Goal: Information Seeking & Learning: Check status

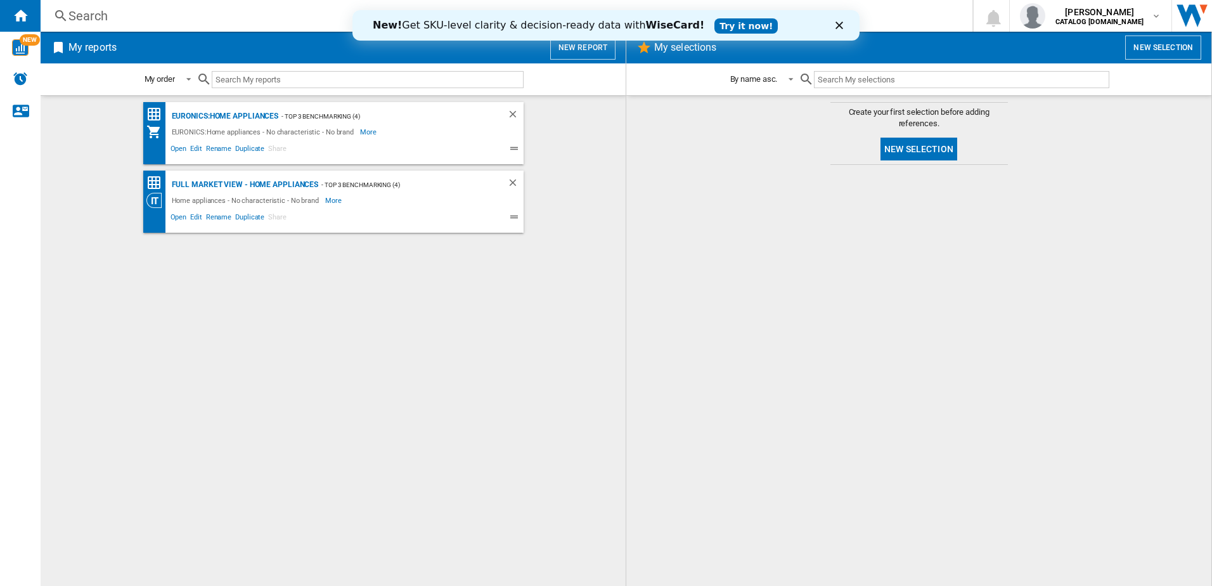
click at [151, 22] on div "Search" at bounding box center [503, 16] width 871 height 18
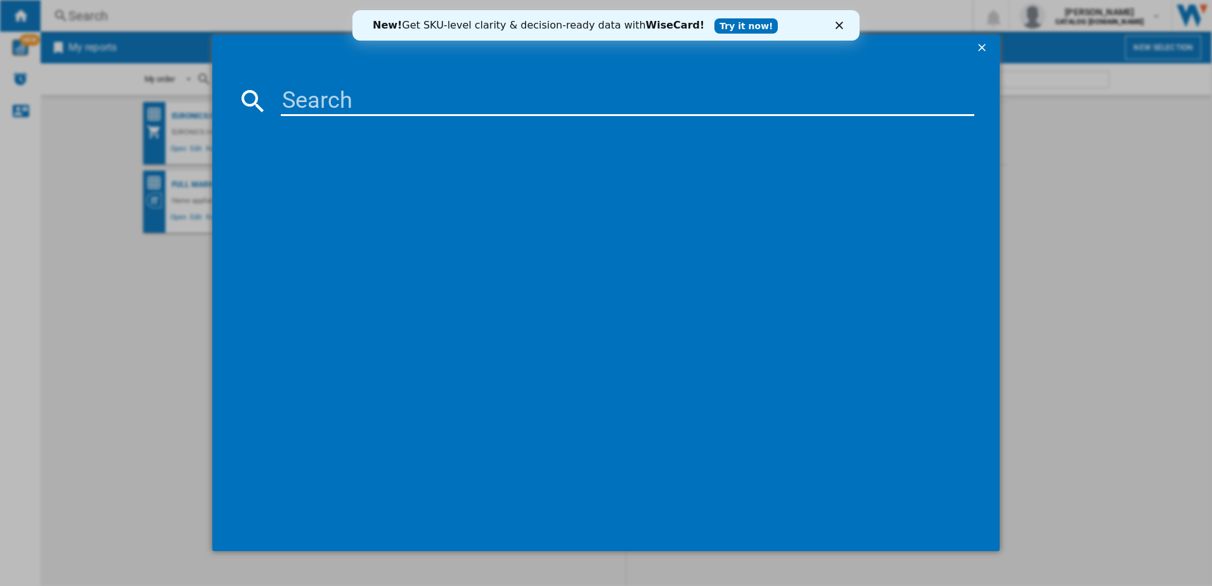
click at [347, 87] on input at bounding box center [628, 101] width 694 height 30
paste input "HGX64200SB"
type input "HGX64200SB"
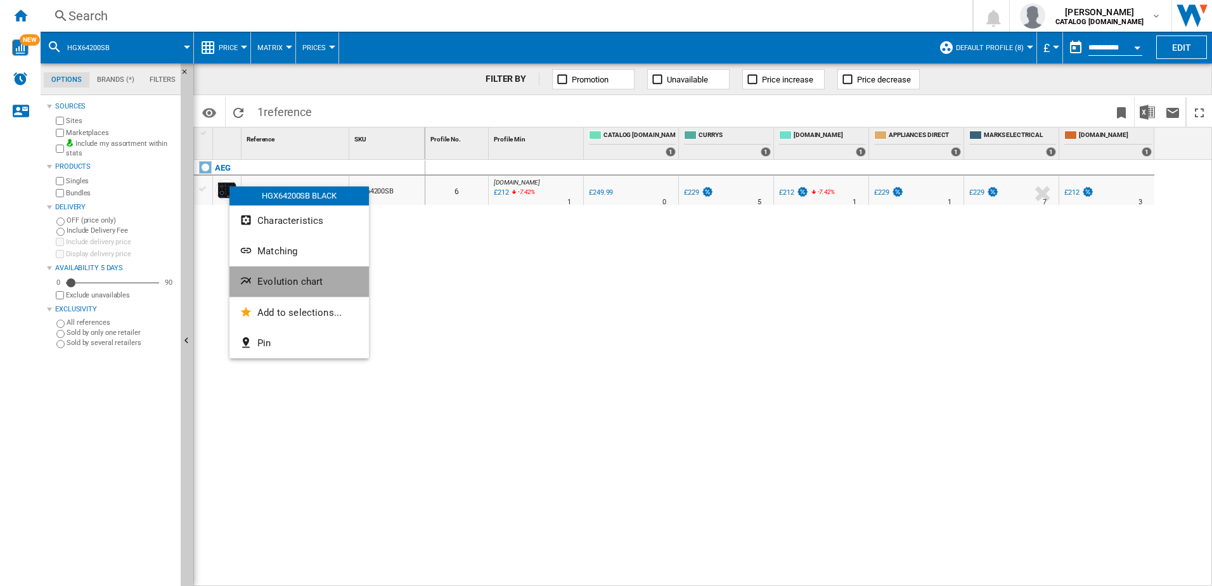
click at [278, 283] on span "Evolution chart" at bounding box center [289, 281] width 65 height 11
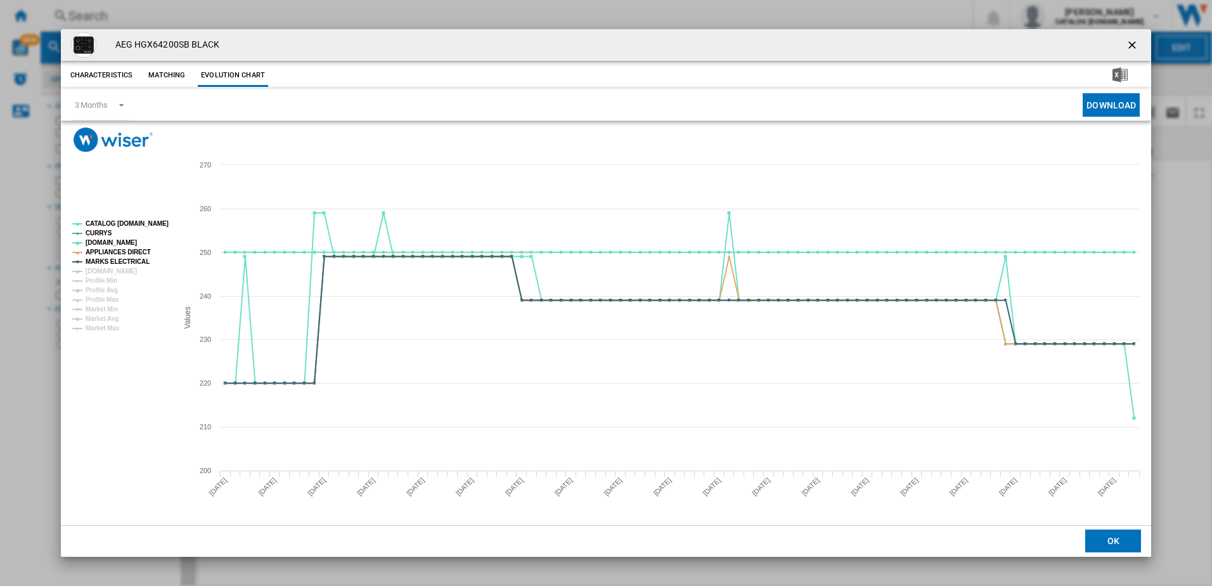
drag, startPoint x: 1128, startPoint y: 40, endPoint x: 398, endPoint y: 40, distance: 730.1
click at [1121, 40] on button "Product popup" at bounding box center [1133, 44] width 25 height 25
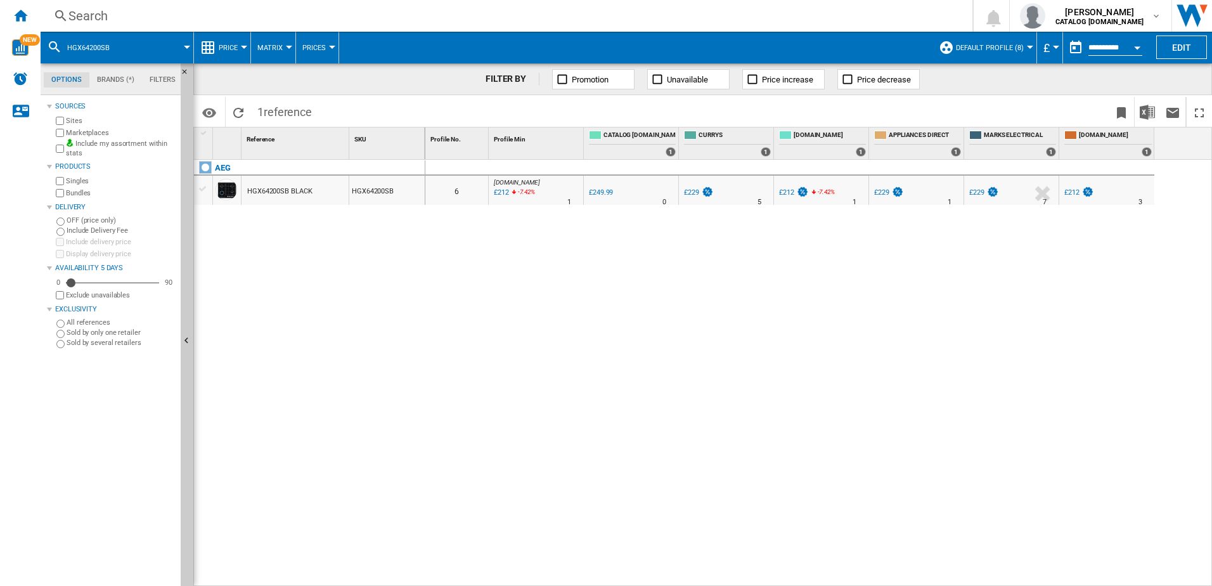
click at [115, 18] on div "Search" at bounding box center [503, 16] width 871 height 18
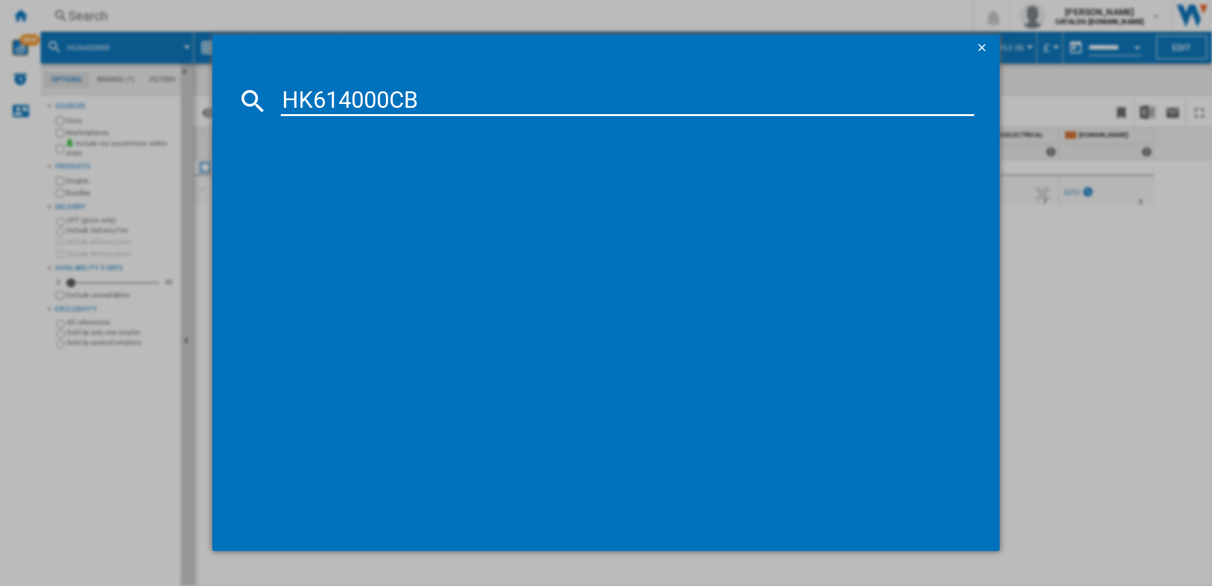
type input "HK614000CB"
click at [250, 102] on md-icon at bounding box center [253, 101] width 30 height 30
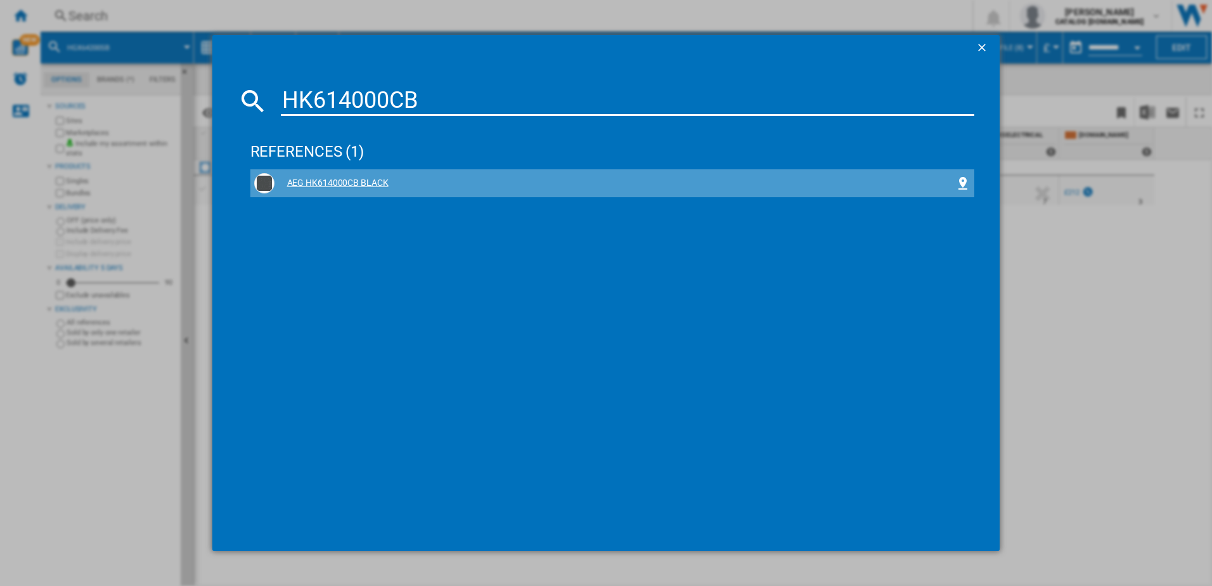
click at [356, 184] on div "AEG HK614000CB BLACK" at bounding box center [614, 183] width 681 height 13
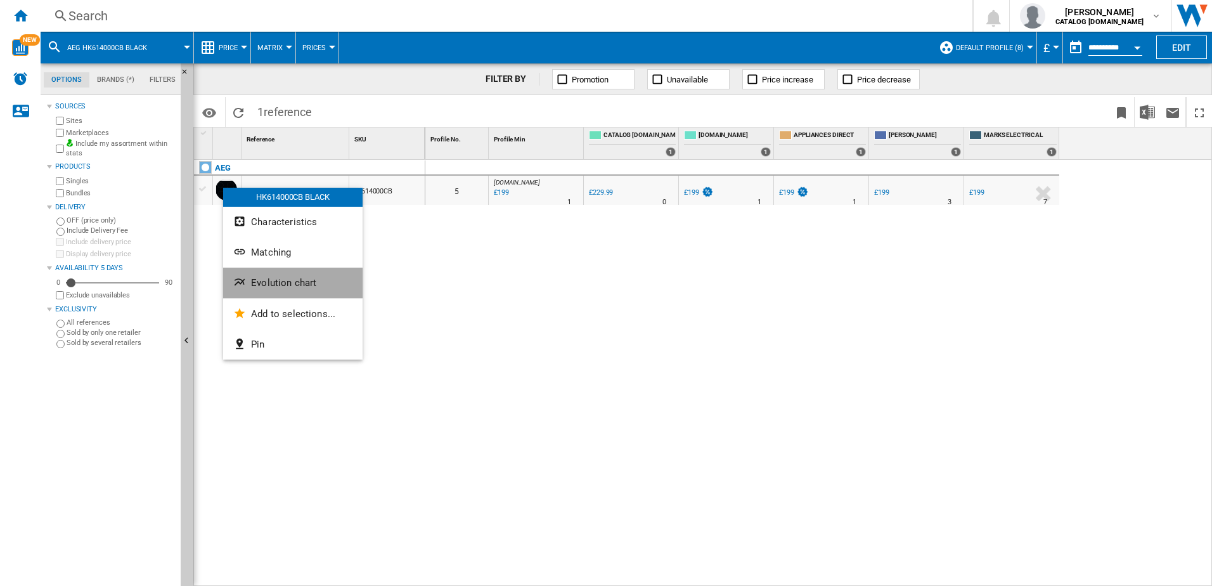
click at [283, 285] on span "Evolution chart" at bounding box center [283, 282] width 65 height 11
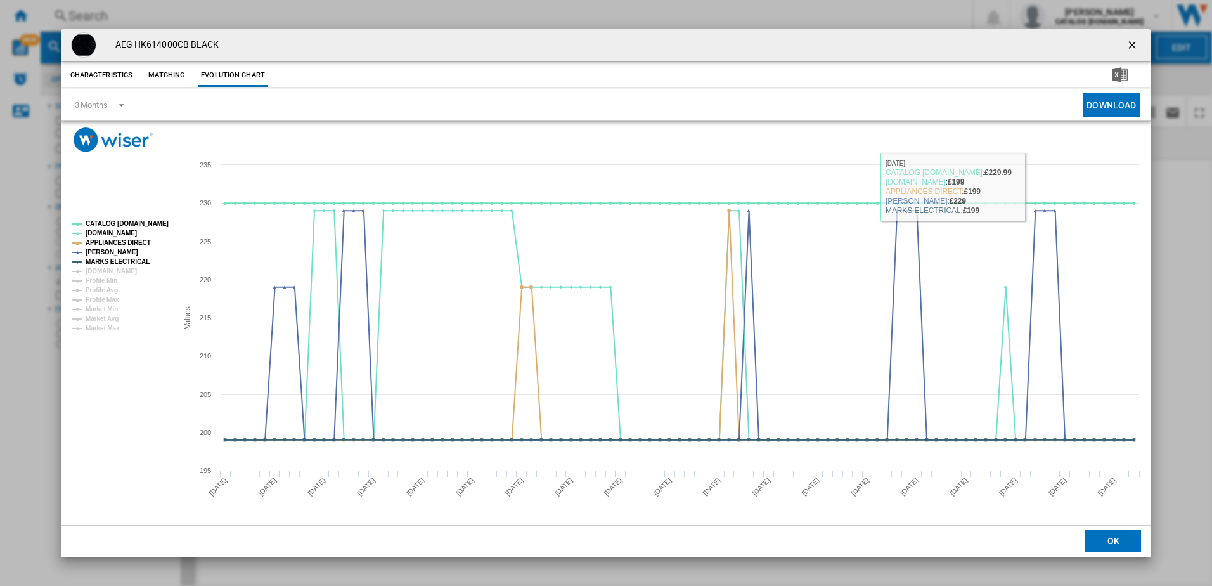
drag, startPoint x: 1133, startPoint y: 43, endPoint x: 946, endPoint y: 50, distance: 187.7
click at [1133, 43] on ng-md-icon "getI18NText('BUTTONS.CLOSE_DIALOG')" at bounding box center [1133, 46] width 15 height 15
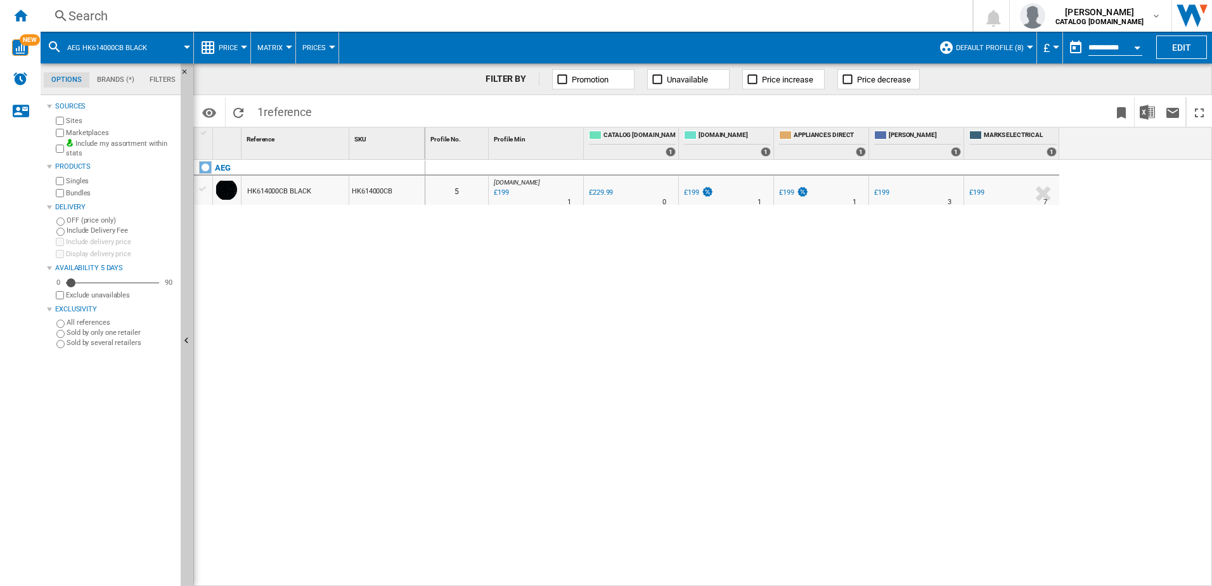
click at [90, 13] on div "Search" at bounding box center [503, 16] width 871 height 18
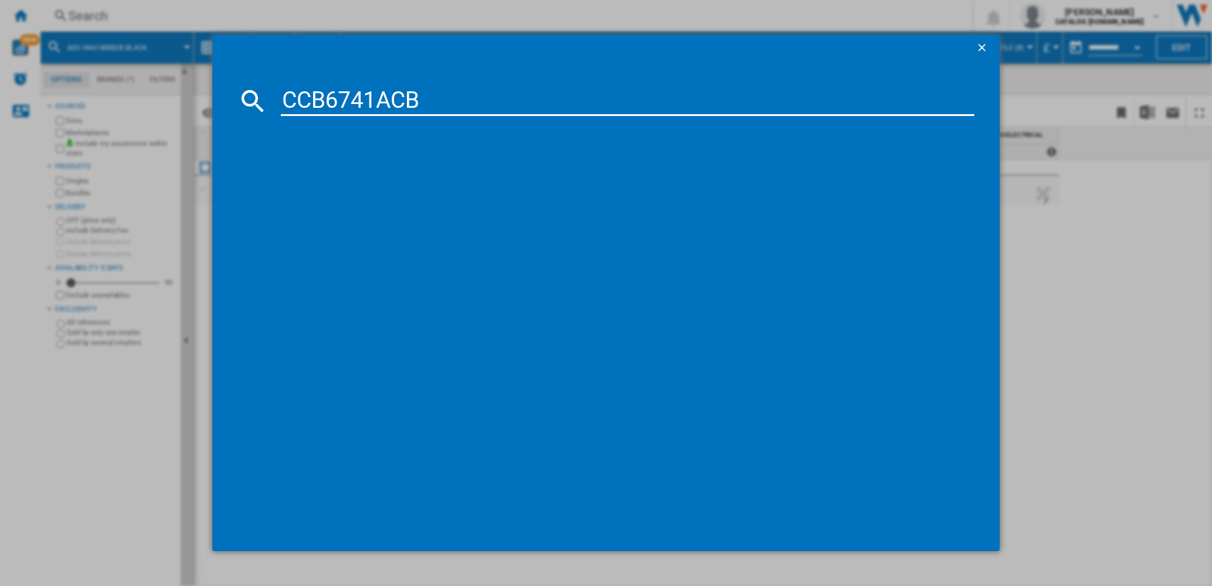
type input "CCB6741ACB"
drag, startPoint x: 250, startPoint y: 101, endPoint x: 386, endPoint y: 77, distance: 138.3
click at [253, 100] on md-icon at bounding box center [253, 101] width 30 height 30
